Goal: Check status: Check status

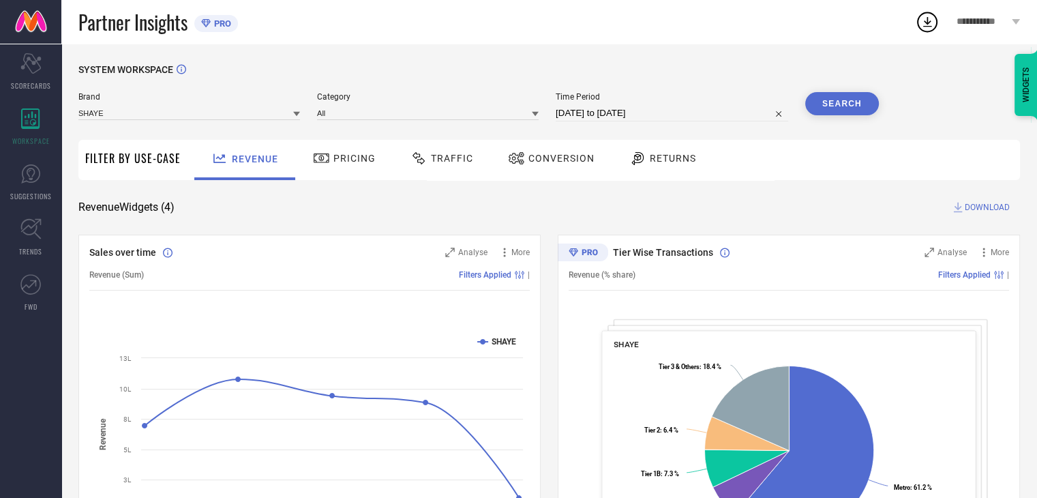
click at [553, 160] on span "Conversion" at bounding box center [561, 158] width 66 height 11
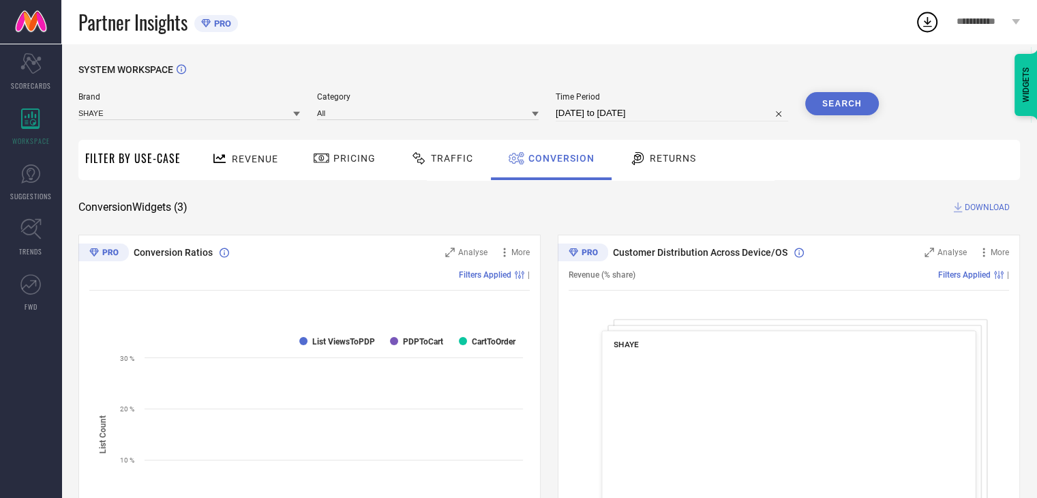
select select "7"
select select "2025"
select select "8"
select select "2025"
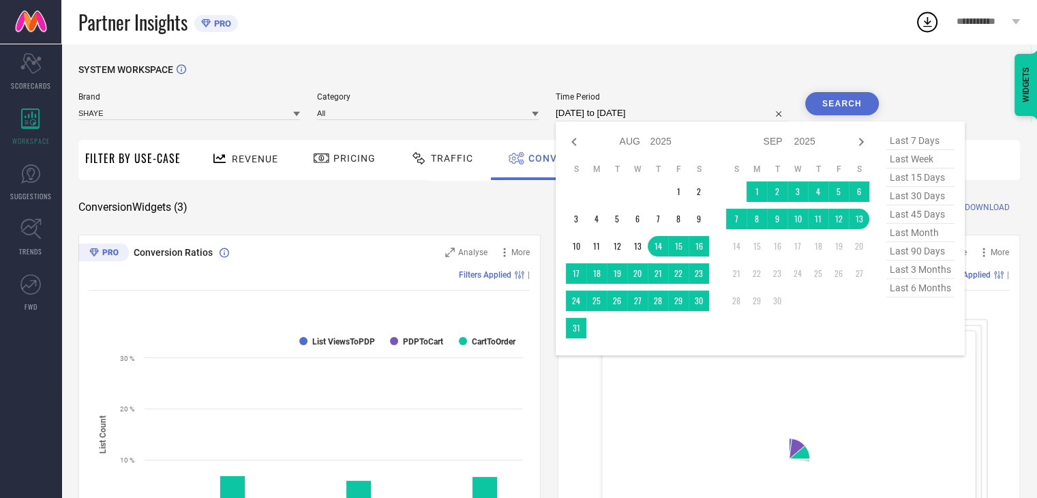
click at [691, 121] on input "[DATE] to [DATE]" at bounding box center [672, 113] width 233 height 16
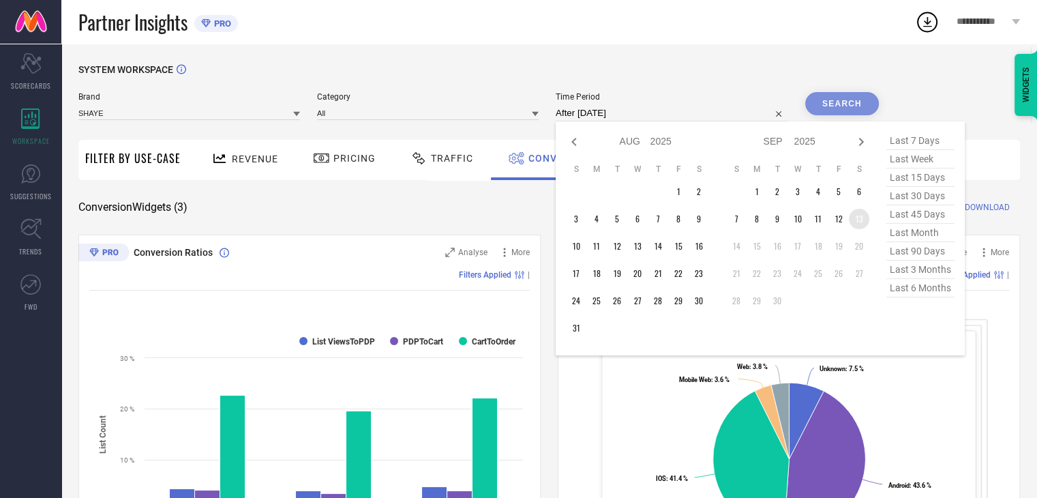
click at [865, 223] on td "13" at bounding box center [859, 219] width 20 height 20
type input "[DATE] to [DATE]"
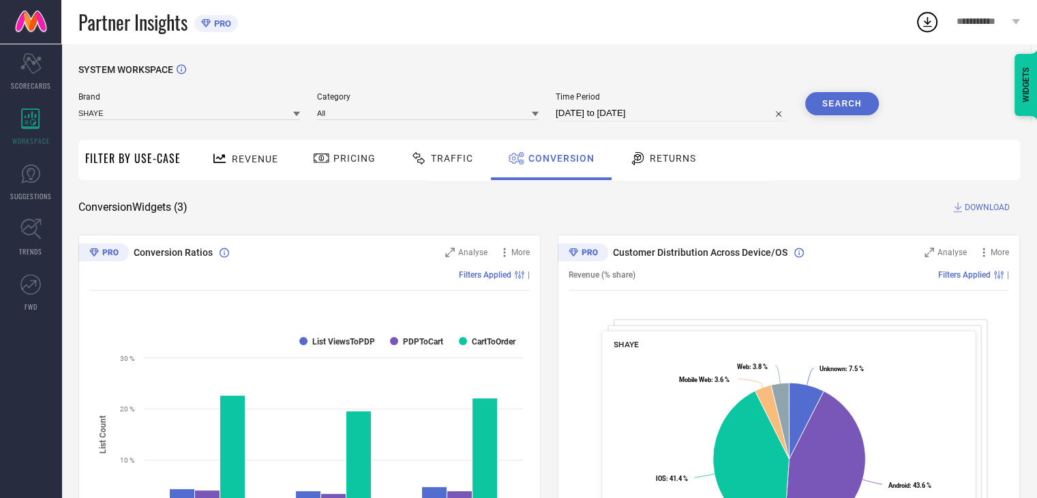
click at [854, 104] on button "Search" at bounding box center [842, 103] width 74 height 23
